Goal: Information Seeking & Learning: Learn about a topic

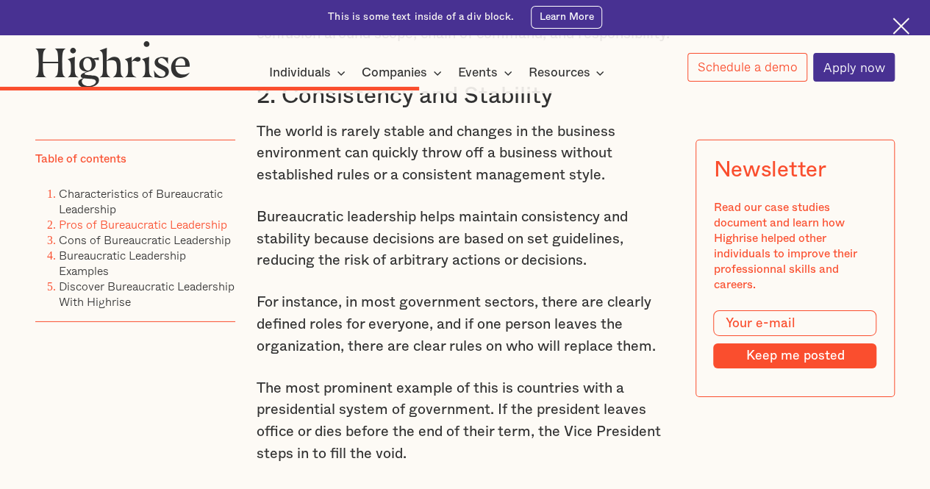
scroll to position [5002, 0]
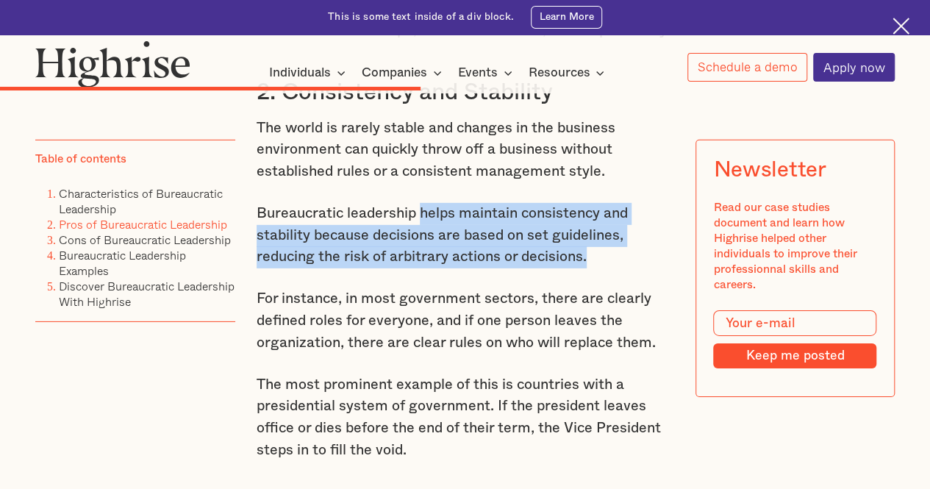
drag, startPoint x: 421, startPoint y: 279, endPoint x: 599, endPoint y: 329, distance: 184.6
click at [599, 268] on p "Bureaucratic leadership helps maintain consistency and stability because decisi…" at bounding box center [466, 235] width 418 height 65
copy p "helps maintain consistency and stability because decisions are based on set gui…"
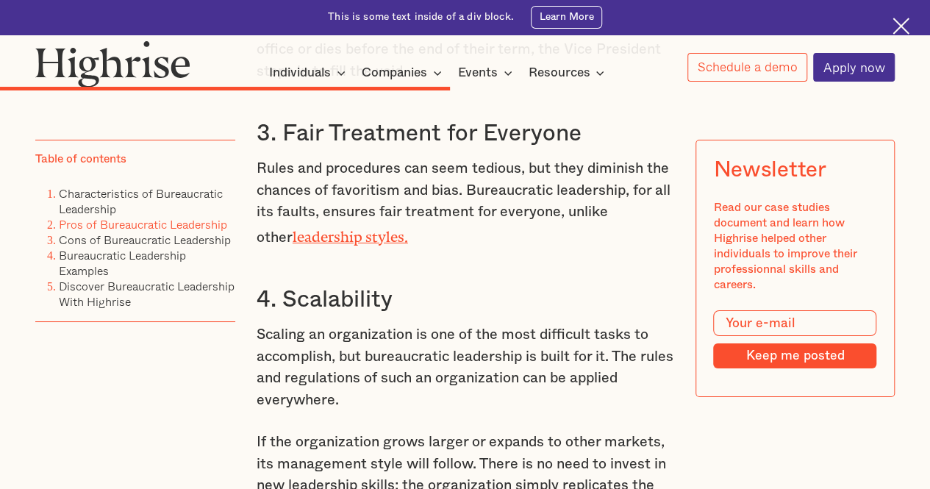
scroll to position [5395, 0]
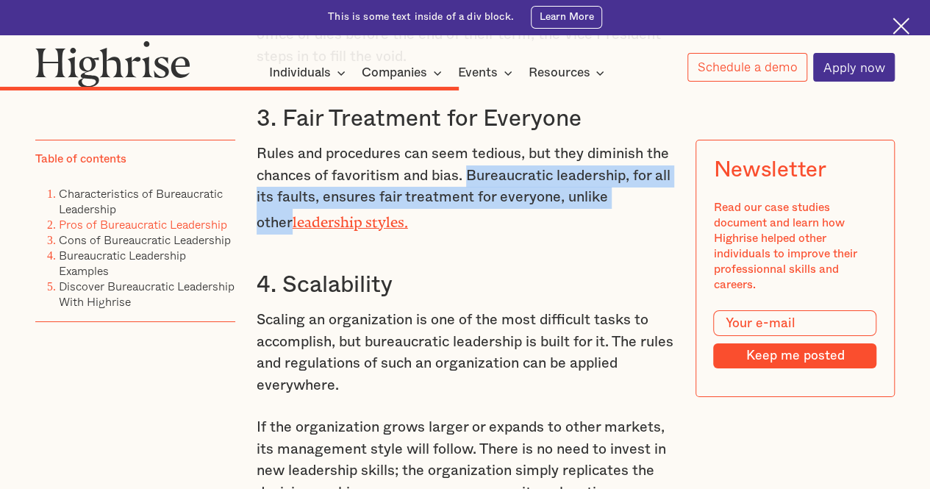
drag, startPoint x: 468, startPoint y: 249, endPoint x: 661, endPoint y: 279, distance: 195.8
click at [661, 234] on p "Rules and procedures can seem tedious, but they diminish the chances of favorit…" at bounding box center [466, 188] width 418 height 90
copy p "Bureaucratic leadership, for all its faults, ensures fair treatment for everyon…"
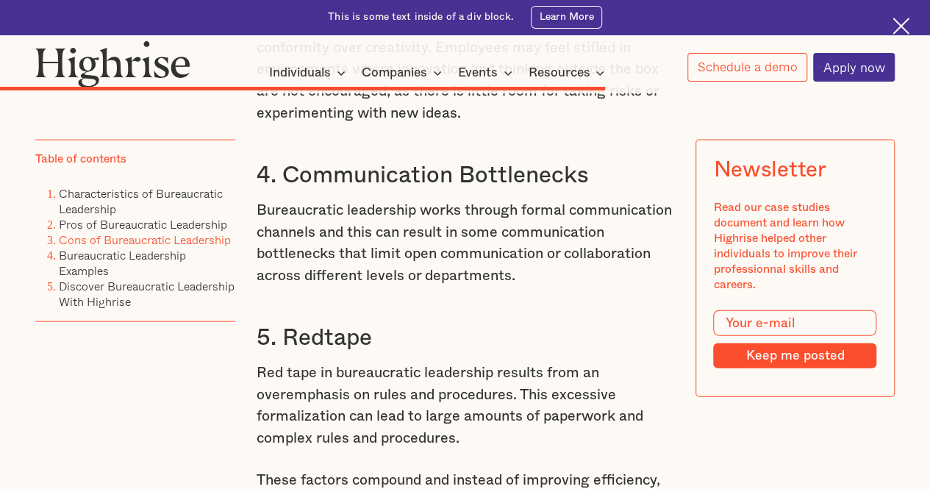
scroll to position [7032, 0]
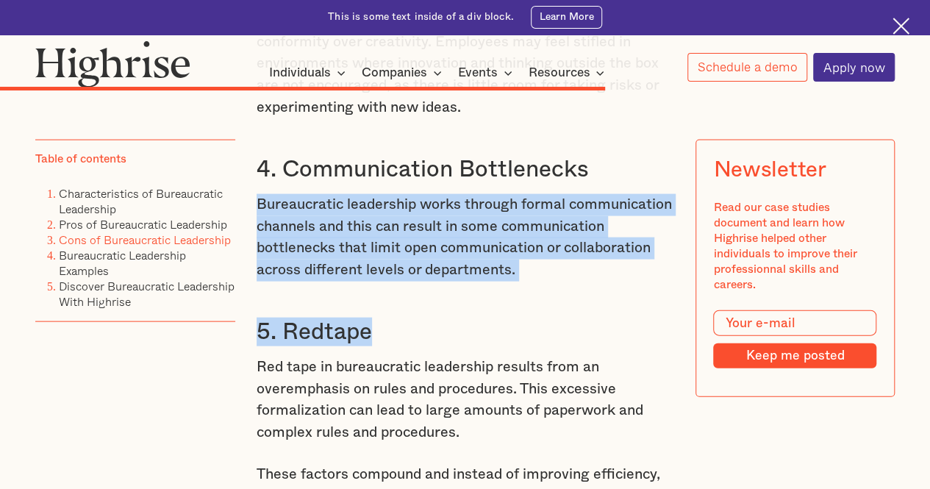
drag, startPoint x: 255, startPoint y: 302, endPoint x: 524, endPoint y: 376, distance: 279.0
drag, startPoint x: 256, startPoint y: 297, endPoint x: 525, endPoint y: 360, distance: 276.3
click at [525, 281] on p "Bureaucratic leadership works through formal communication channels and this ca…" at bounding box center [466, 237] width 418 height 87
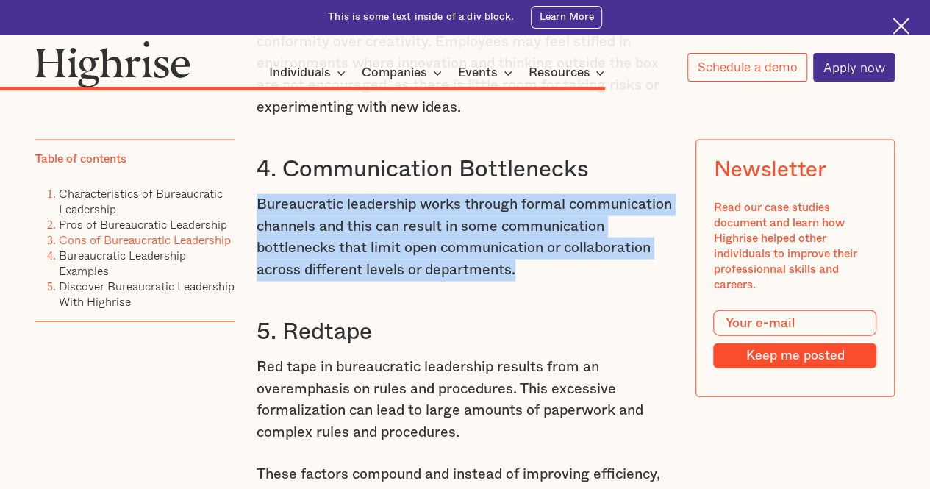
copy p "Bureaucratic leadership works through formal communication channels and this ca…"
click at [517, 281] on p "Bureaucratic leadership works through formal communication channels and this ca…" at bounding box center [466, 237] width 418 height 87
